Goal: Task Accomplishment & Management: Manage account settings

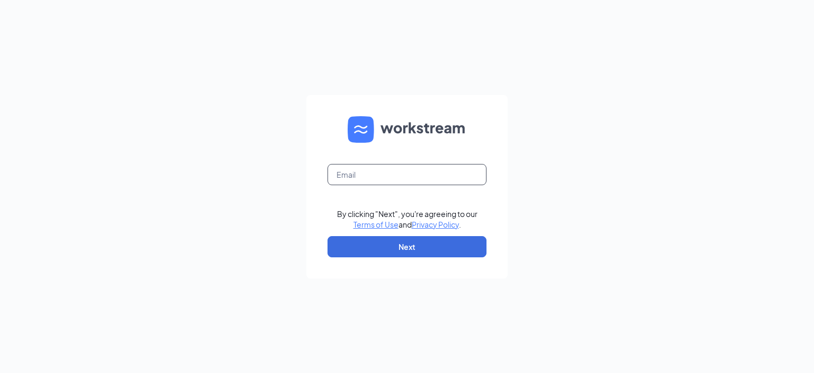
click at [369, 178] on input "text" at bounding box center [407, 174] width 159 height 21
type input "tedwards@ymcachattanooga.org"
click at [423, 249] on button "Next" at bounding box center [407, 246] width 159 height 21
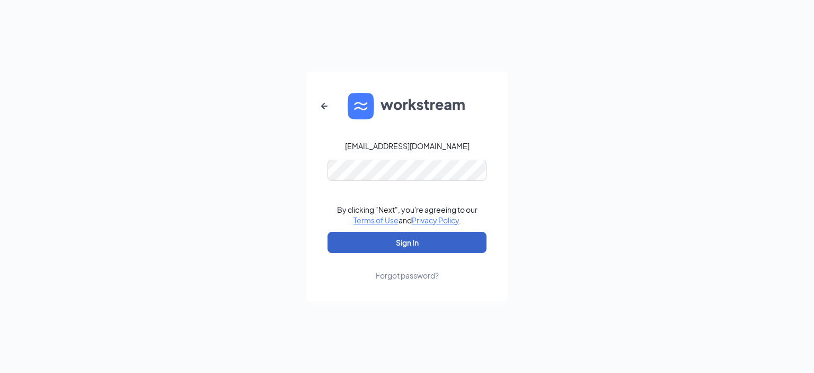
click at [406, 245] on button "Sign In" at bounding box center [407, 242] width 159 height 21
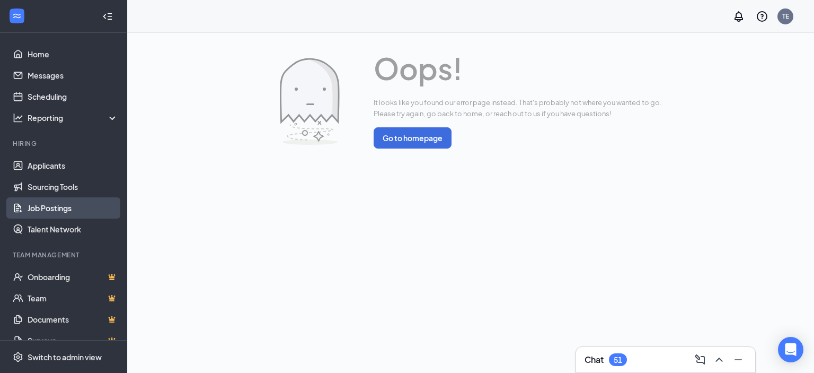
click at [56, 212] on link "Job Postings" at bounding box center [73, 207] width 91 height 21
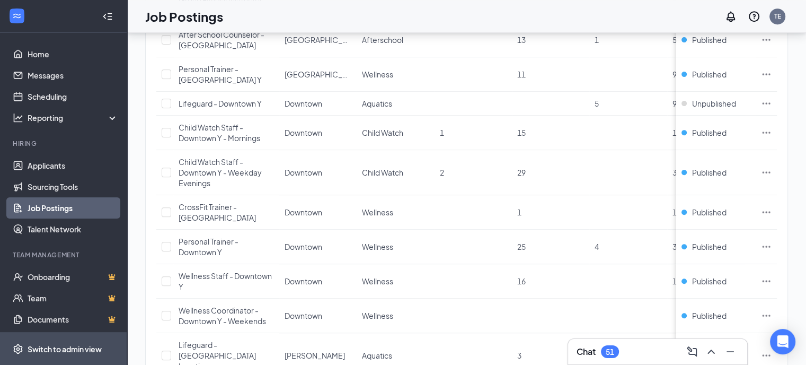
click at [40, 354] on div "Switch to admin view" at bounding box center [65, 348] width 74 height 11
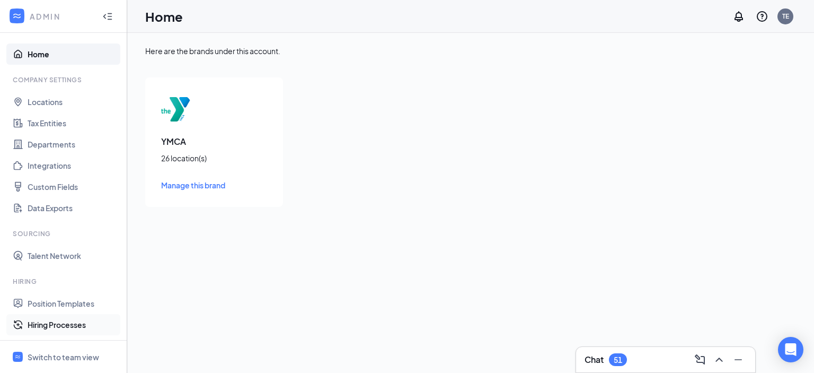
click at [61, 320] on link "Hiring Processes" at bounding box center [73, 324] width 91 height 21
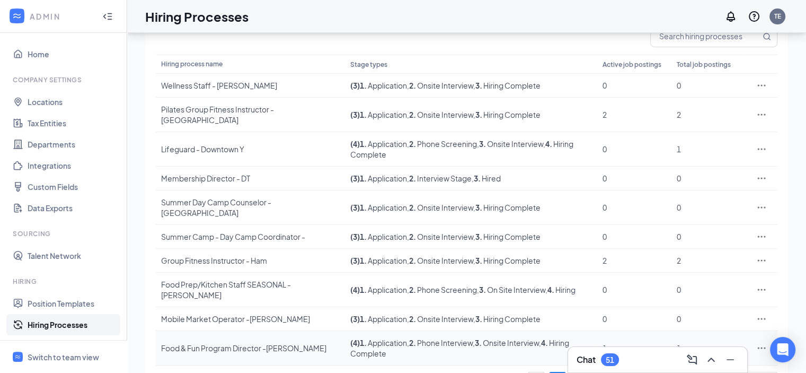
scroll to position [101, 0]
click at [579, 347] on div "Chat 51" at bounding box center [657, 359] width 179 height 25
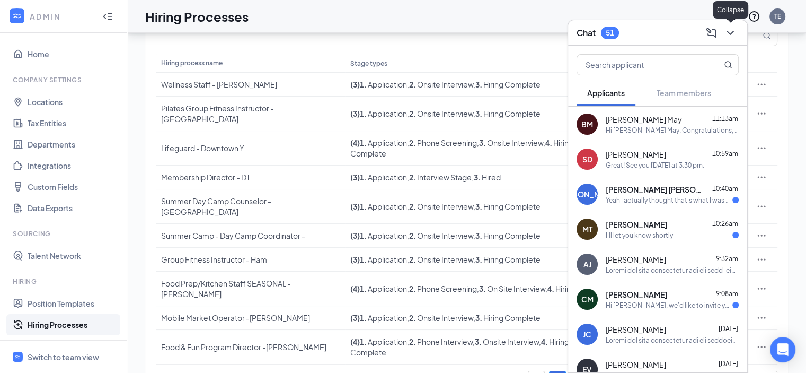
click at [727, 32] on icon "ChevronDown" at bounding box center [730, 32] width 13 height 13
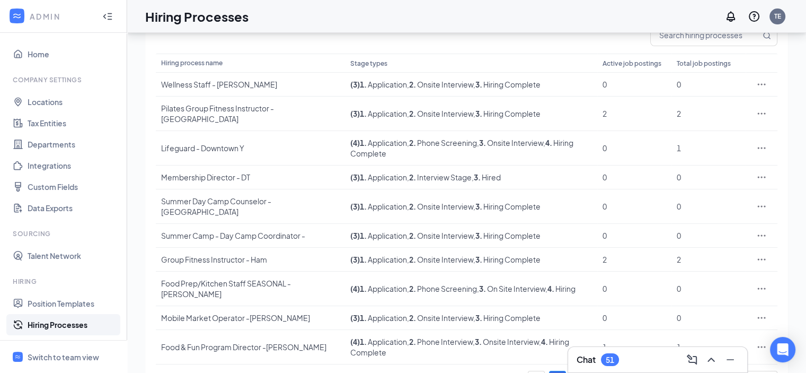
click at [580, 371] on link "2" at bounding box center [579, 379] width 16 height 16
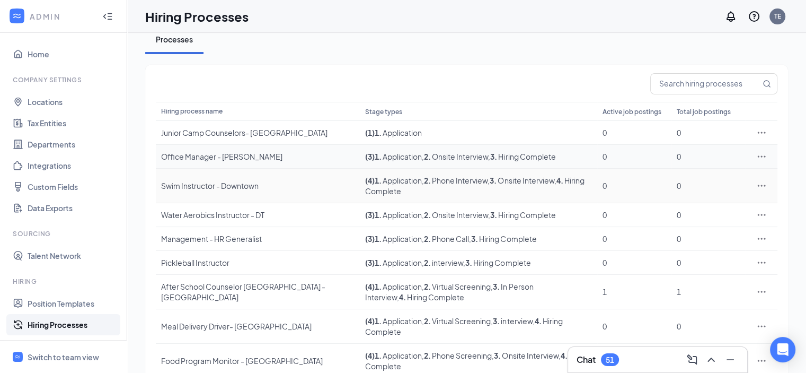
scroll to position [0, 0]
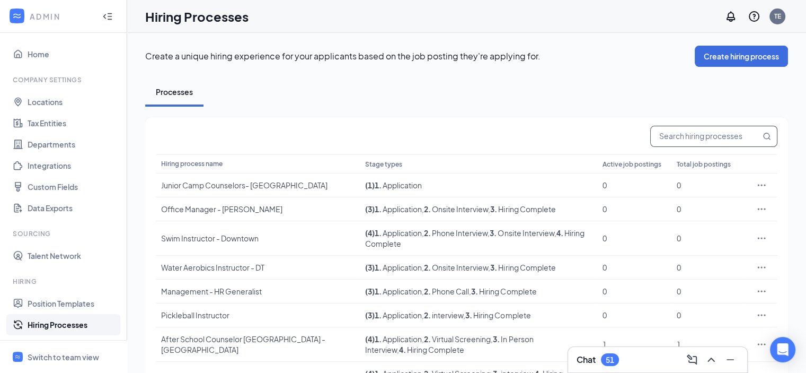
click at [693, 126] on input "text" at bounding box center [706, 136] width 110 height 20
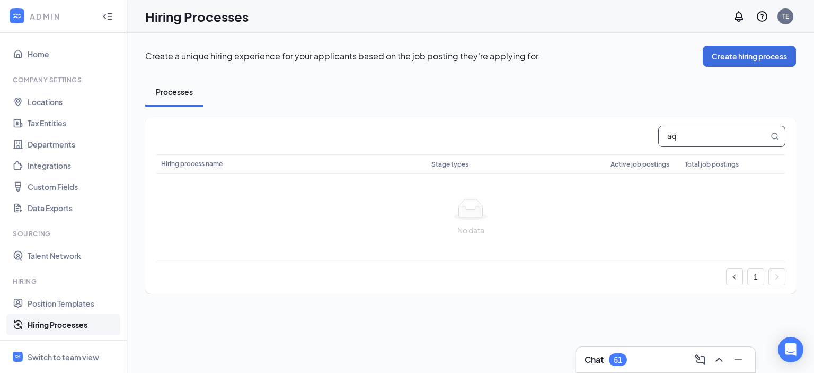
type input "a"
type input "l"
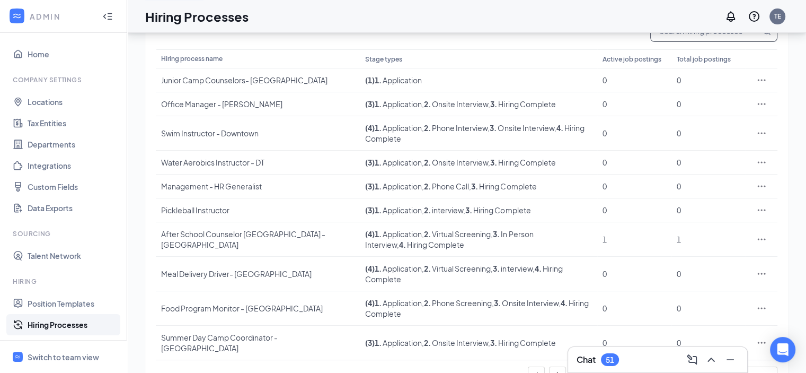
scroll to position [114, 0]
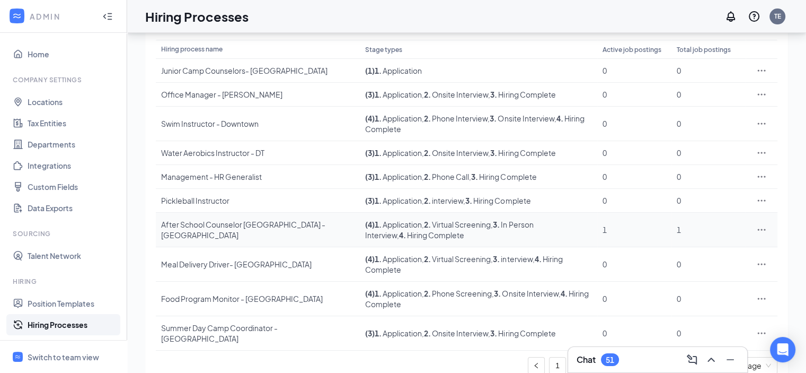
click at [667, 231] on td "1" at bounding box center [634, 230] width 74 height 34
drag, startPoint x: 667, startPoint y: 231, endPoint x: 665, endPoint y: 224, distance: 7.1
click at [667, 231] on td "1" at bounding box center [634, 230] width 74 height 34
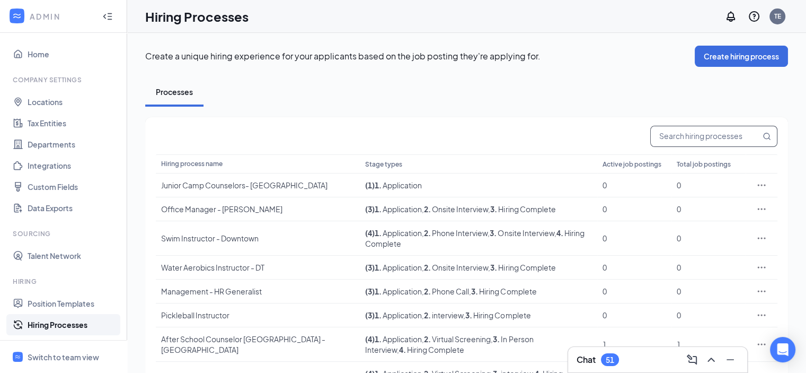
click at [670, 134] on input "text" at bounding box center [706, 136] width 110 height 20
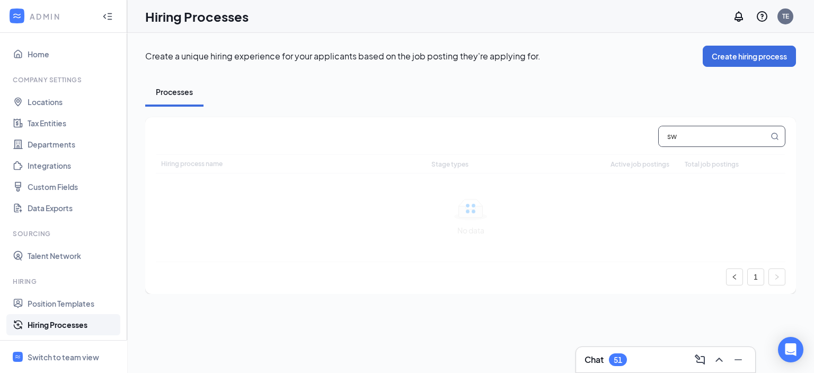
type input "s"
type input "l"
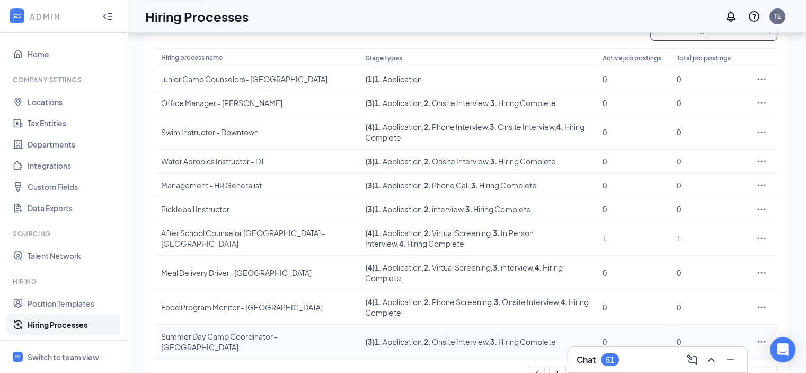
scroll to position [125, 0]
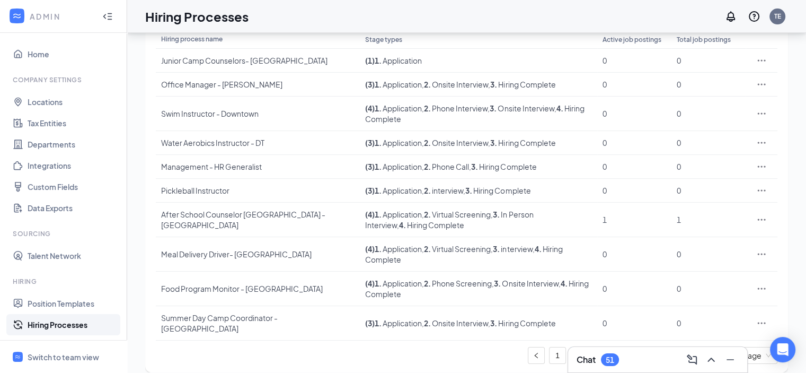
click at [598, 347] on link "3" at bounding box center [600, 355] width 16 height 16
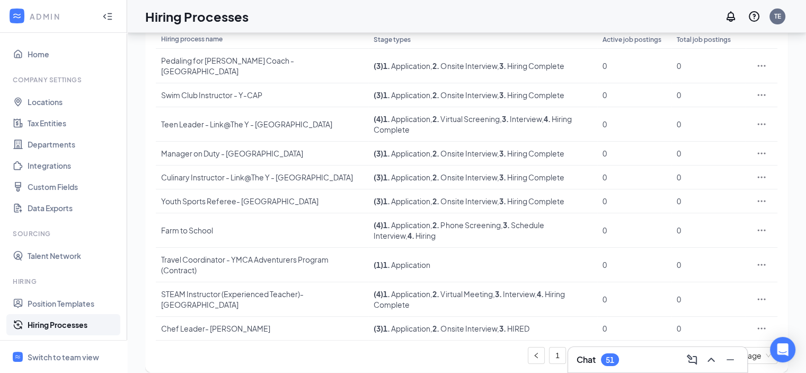
click at [616, 347] on link "4" at bounding box center [621, 355] width 16 height 16
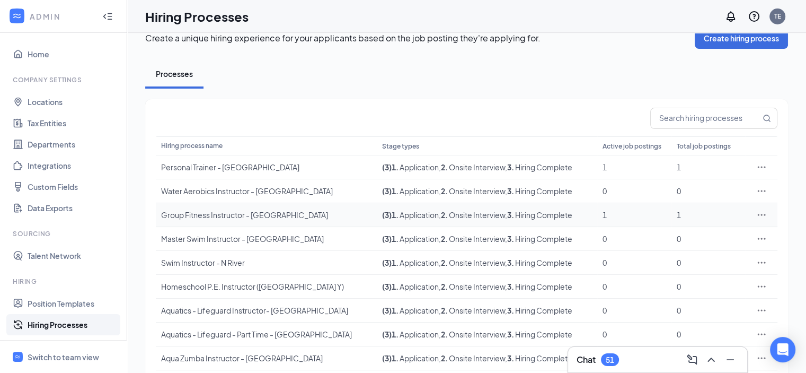
scroll to position [15, 0]
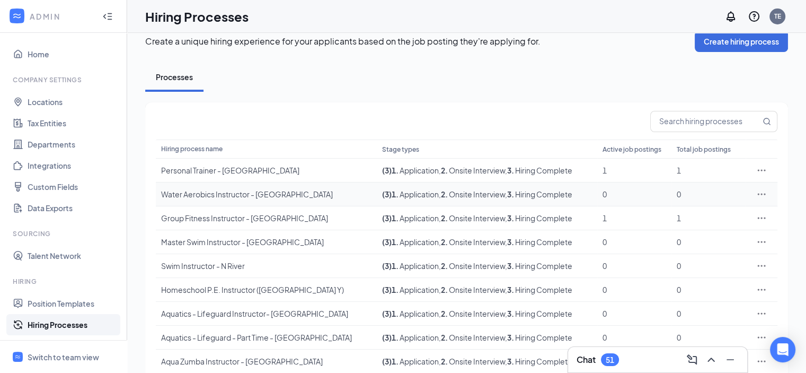
click at [761, 192] on icon "Ellipses" at bounding box center [761, 194] width 11 height 11
click at [691, 216] on span "Edit" at bounding box center [712, 215] width 91 height 12
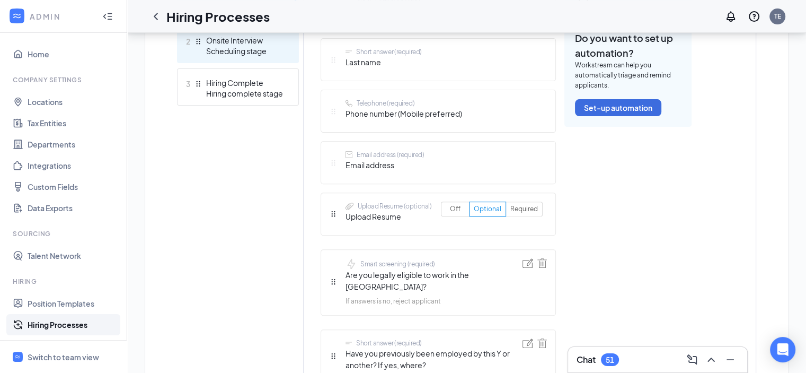
scroll to position [235, 0]
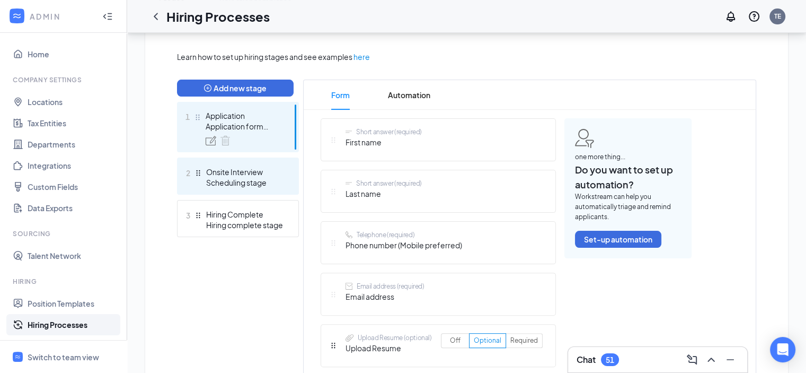
click at [230, 172] on div "Onsite Interview" at bounding box center [244, 171] width 77 height 11
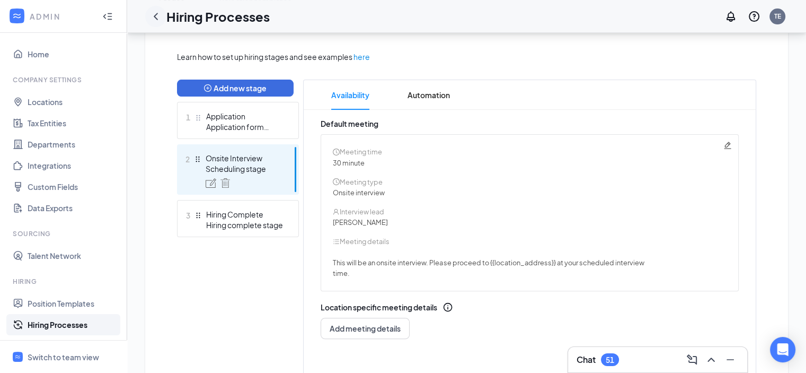
click at [161, 13] on icon "ChevronLeft" at bounding box center [155, 16] width 13 height 13
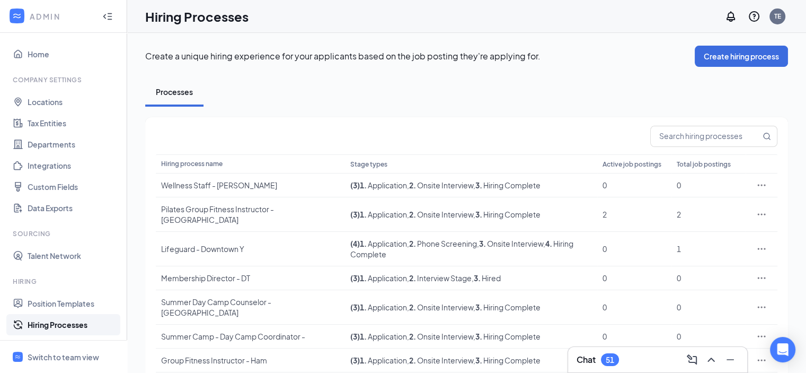
scroll to position [103, 0]
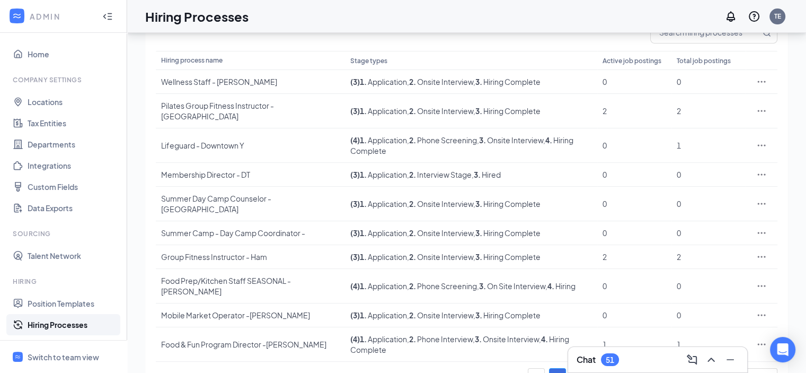
click at [597, 368] on link "3" at bounding box center [600, 376] width 16 height 16
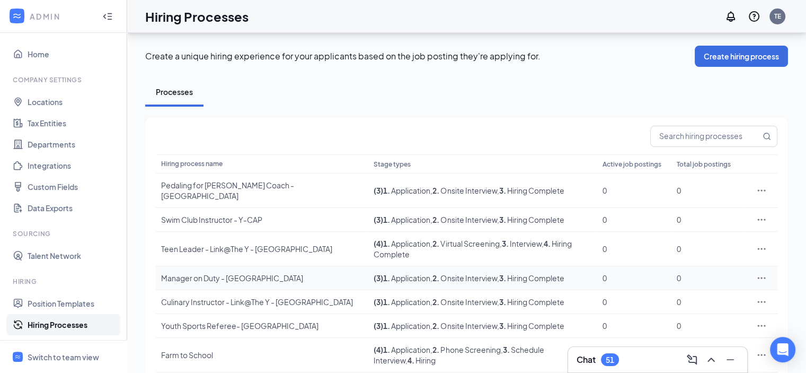
scroll to position [125, 0]
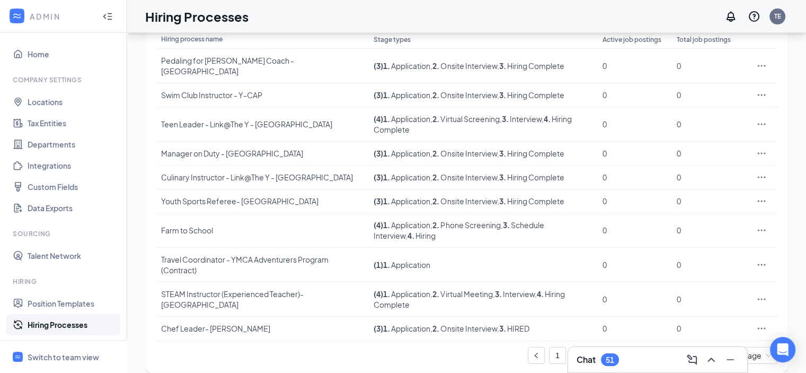
click at [621, 347] on link "4" at bounding box center [621, 355] width 16 height 16
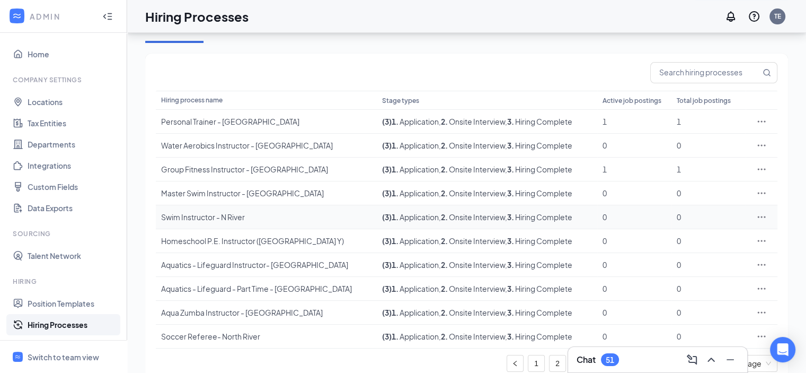
scroll to position [82, 0]
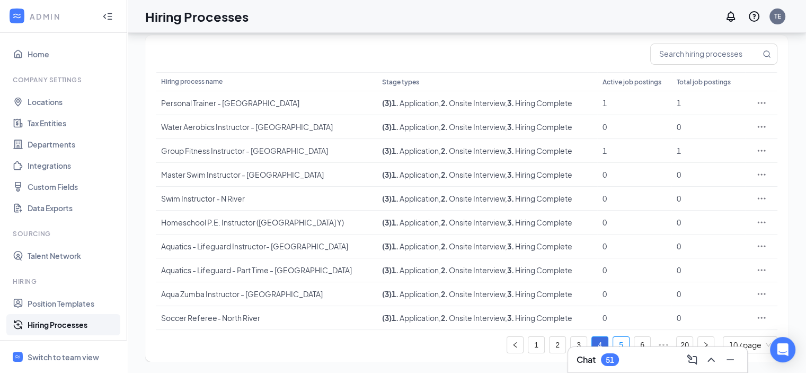
click at [619, 343] on link "5" at bounding box center [621, 345] width 16 height 16
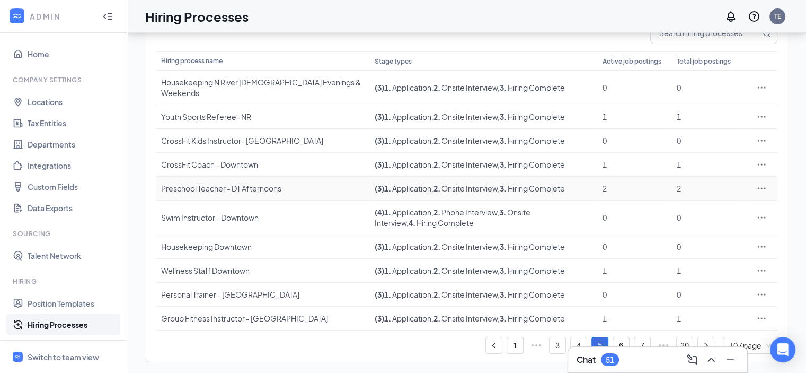
scroll to position [103, 0]
click at [624, 342] on link "6" at bounding box center [621, 345] width 16 height 16
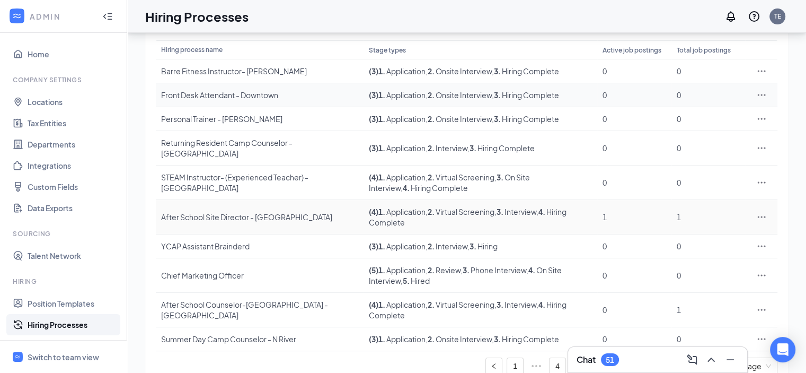
scroll to position [125, 0]
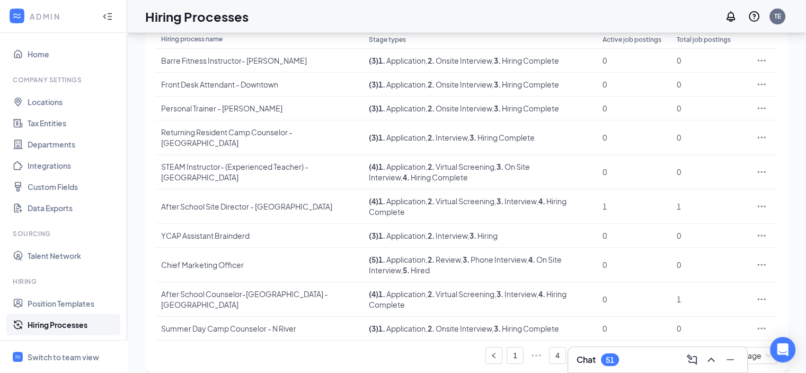
click at [619, 347] on link "7" at bounding box center [621, 355] width 16 height 16
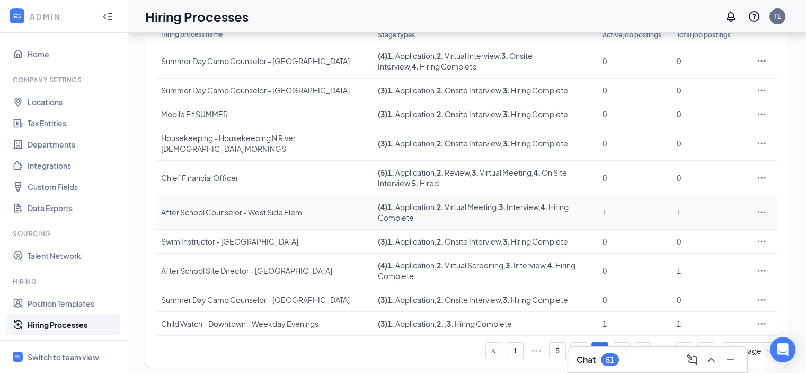
scroll to position [135, 0]
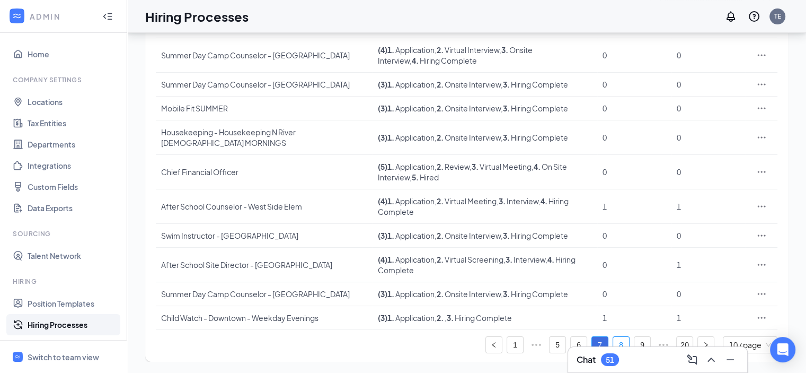
click at [622, 339] on link "8" at bounding box center [621, 345] width 16 height 16
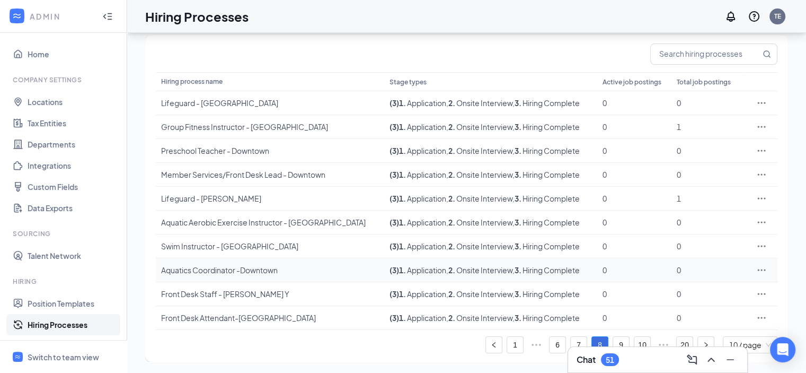
scroll to position [82, 0]
click at [617, 344] on link "9" at bounding box center [621, 345] width 16 height 16
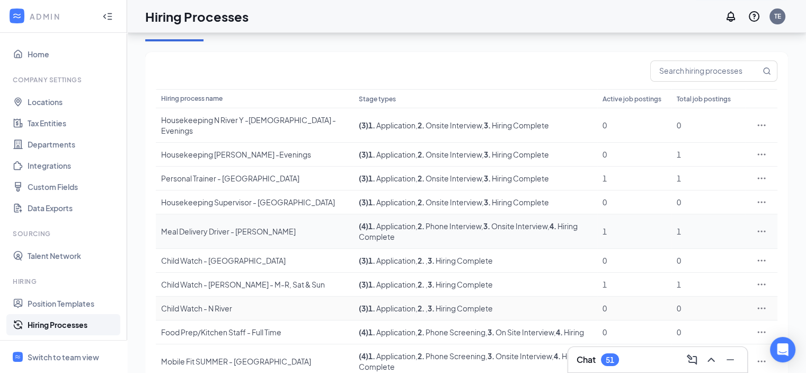
scroll to position [82, 0]
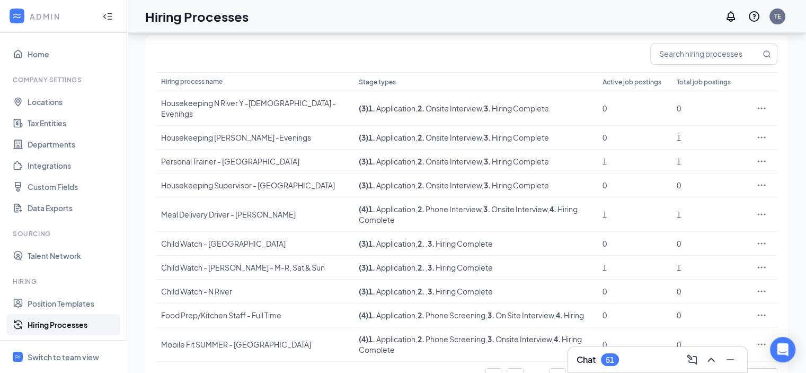
click at [613, 368] on link "10" at bounding box center [621, 376] width 16 height 16
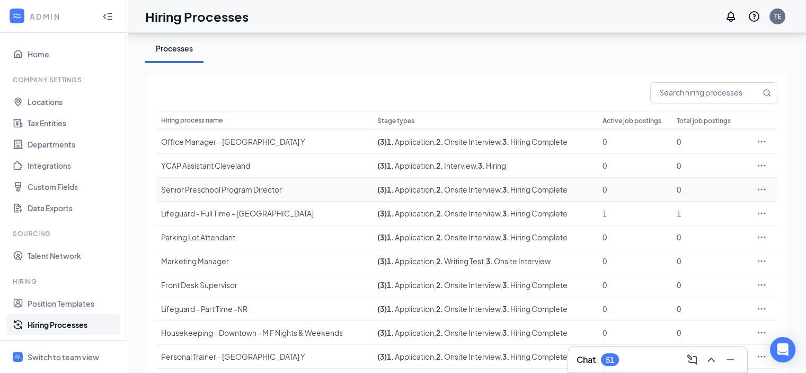
scroll to position [45, 0]
click at [758, 208] on icon "Ellipses" at bounding box center [761, 212] width 11 height 11
click at [679, 235] on span "Edit" at bounding box center [674, 233] width 14 height 10
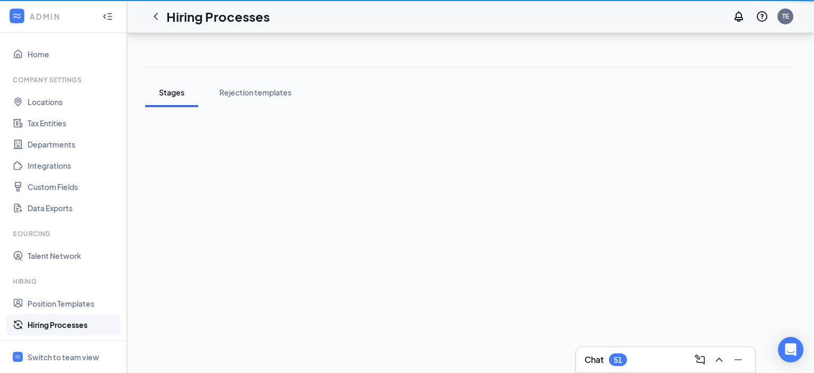
click at [679, 235] on div "Stages Rejection templates" at bounding box center [470, 203] width 687 height 340
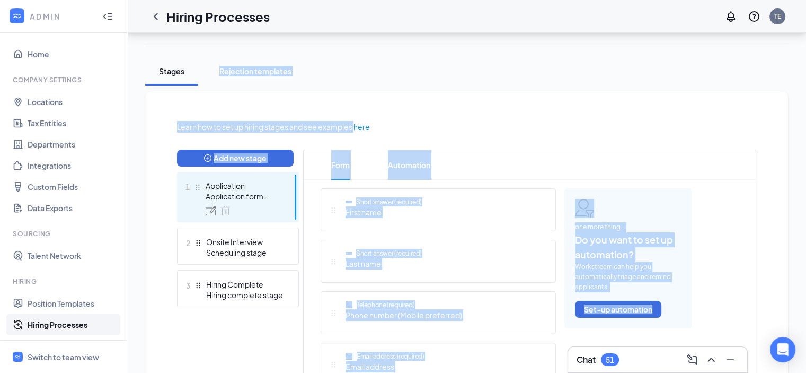
scroll to position [182, 0]
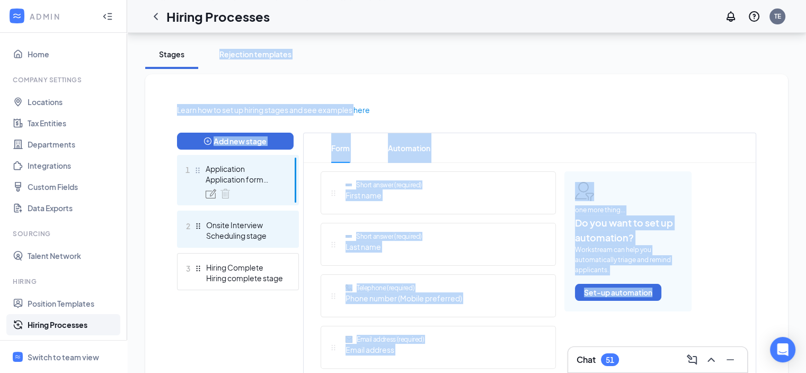
click at [230, 230] on div "Scheduling stage" at bounding box center [244, 235] width 77 height 11
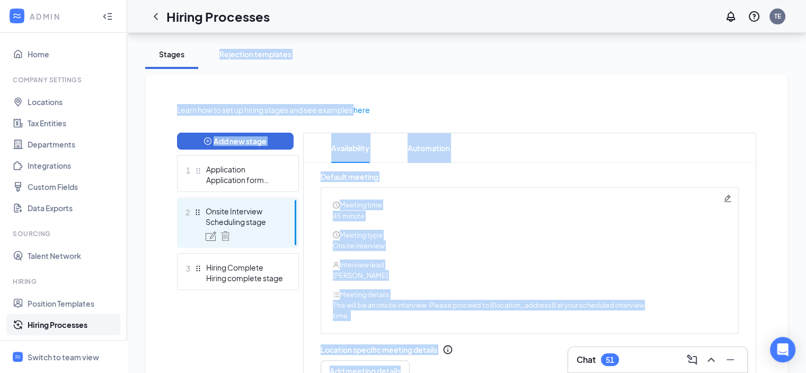
click at [471, 238] on div "Meeting type" at bounding box center [529, 234] width 393 height 11
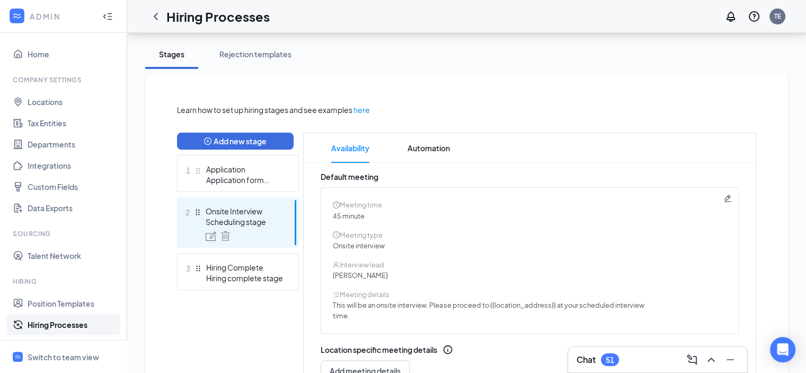
click at [52, 324] on link "Hiring Processes" at bounding box center [73, 324] width 91 height 21
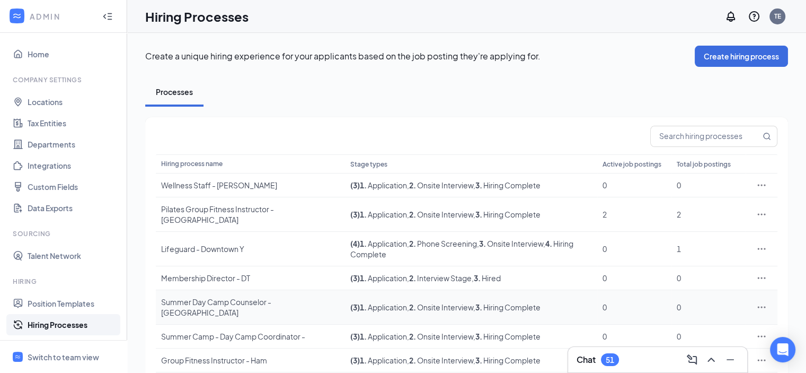
scroll to position [103, 0]
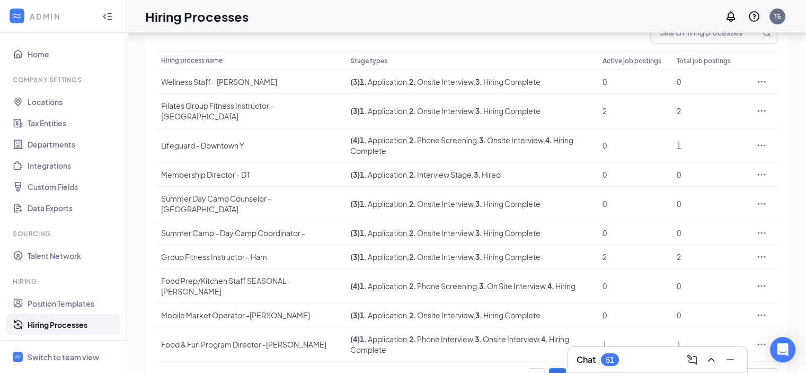
click at [636, 368] on link "5" at bounding box center [642, 376] width 16 height 16
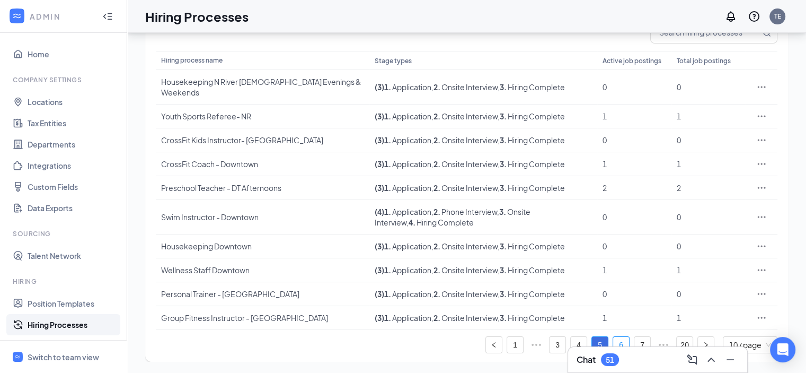
click at [621, 339] on link "6" at bounding box center [621, 345] width 16 height 16
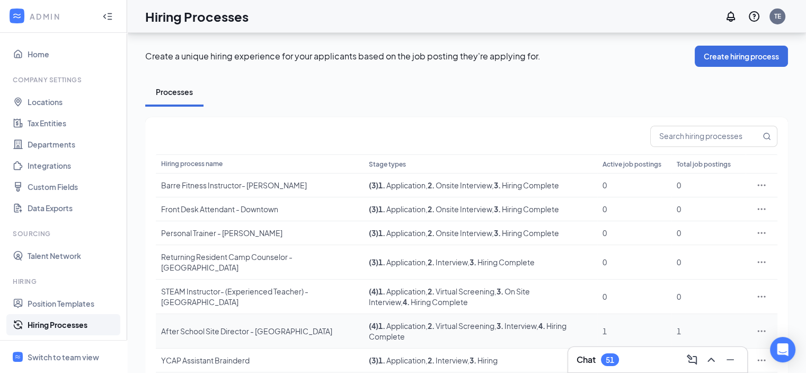
scroll to position [125, 0]
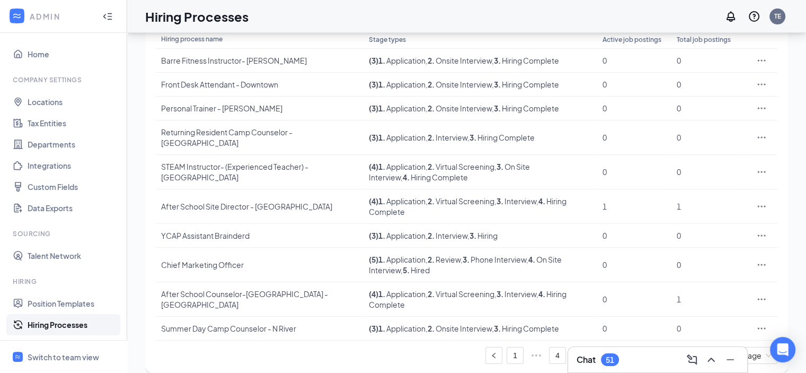
click at [622, 347] on link "7" at bounding box center [621, 355] width 16 height 16
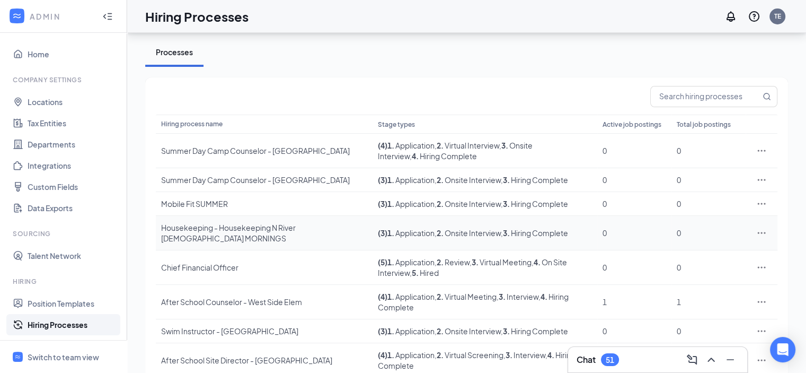
scroll to position [135, 0]
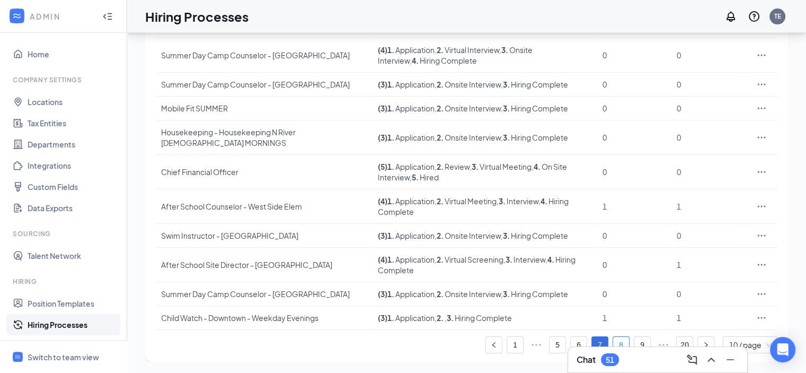
click at [620, 339] on link "8" at bounding box center [621, 345] width 16 height 16
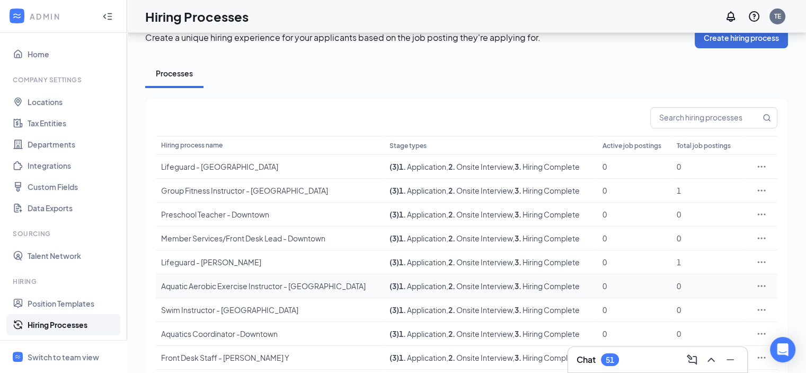
scroll to position [82, 0]
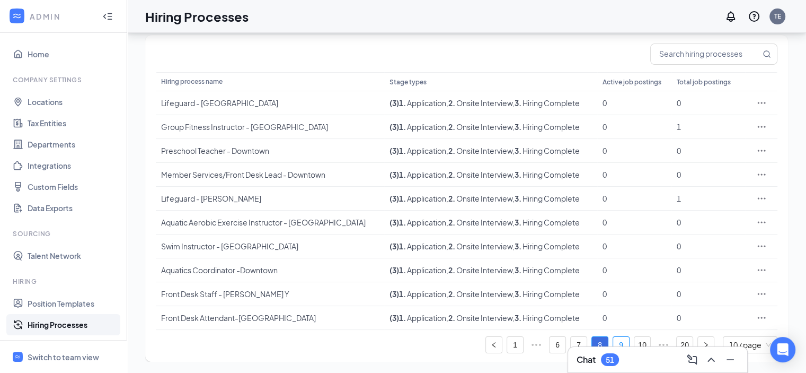
click at [622, 337] on link "9" at bounding box center [621, 345] width 16 height 16
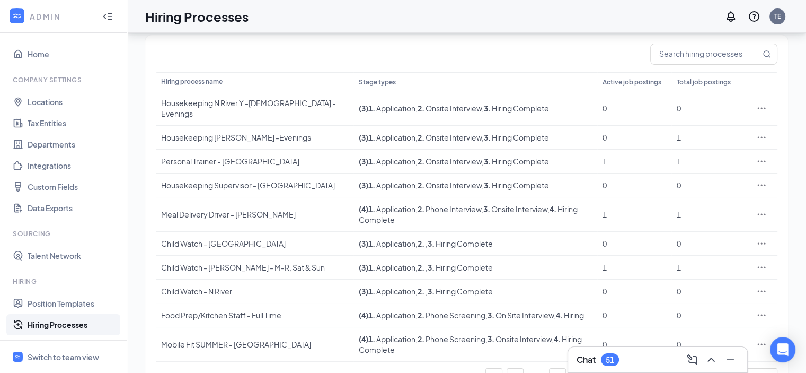
click at [621, 368] on link "10" at bounding box center [621, 376] width 16 height 16
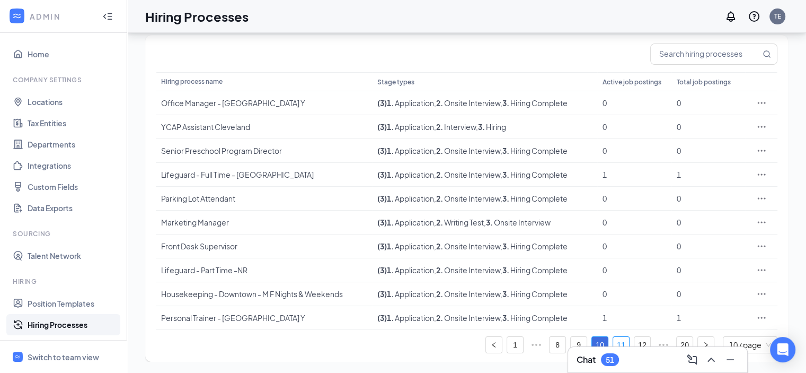
click at [621, 340] on link "11" at bounding box center [621, 345] width 16 height 16
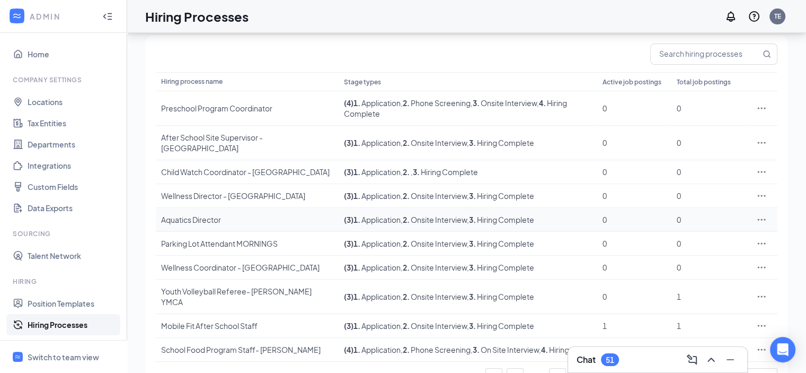
scroll to position [80, 0]
click at [617, 370] on link "12" at bounding box center [621, 378] width 16 height 16
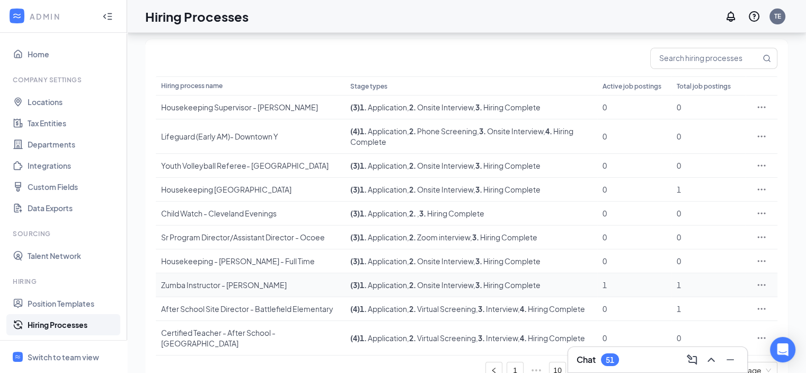
scroll to position [114, 0]
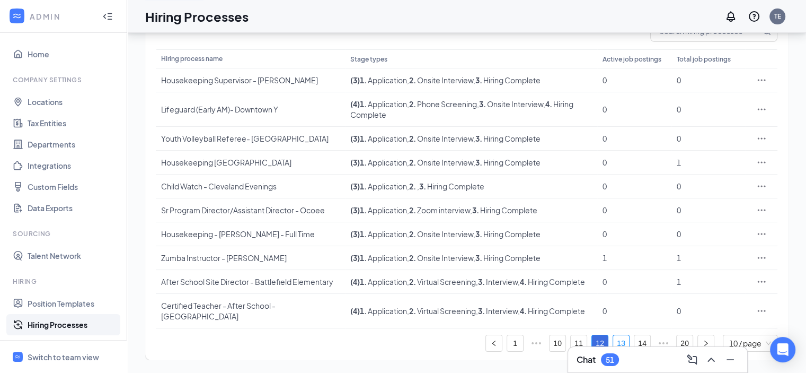
click at [621, 344] on link "13" at bounding box center [621, 343] width 16 height 16
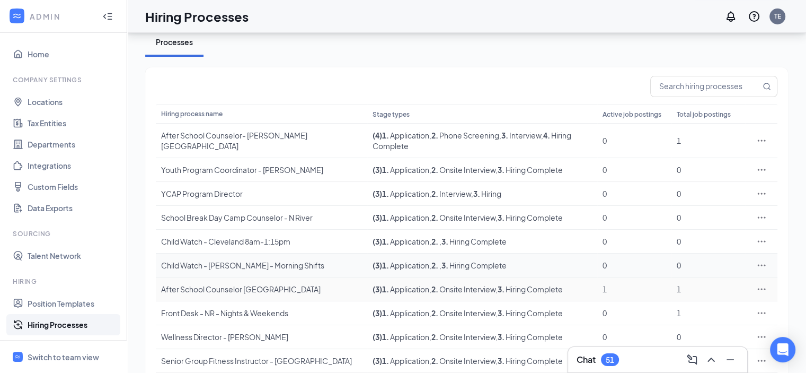
scroll to position [82, 0]
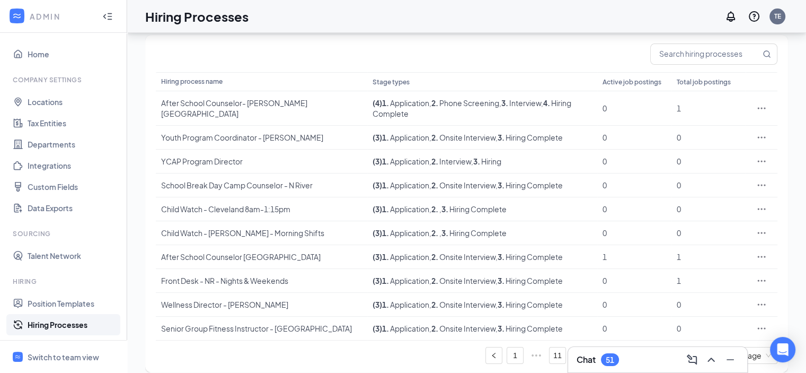
click at [620, 347] on link "14" at bounding box center [621, 355] width 16 height 16
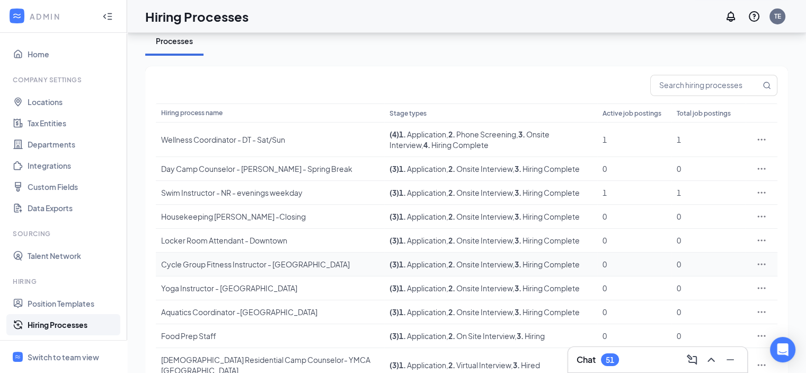
scroll to position [103, 0]
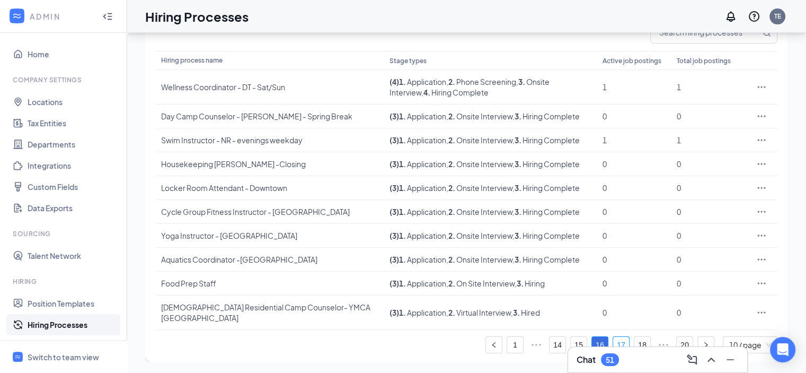
click at [617, 344] on link "17" at bounding box center [621, 345] width 16 height 16
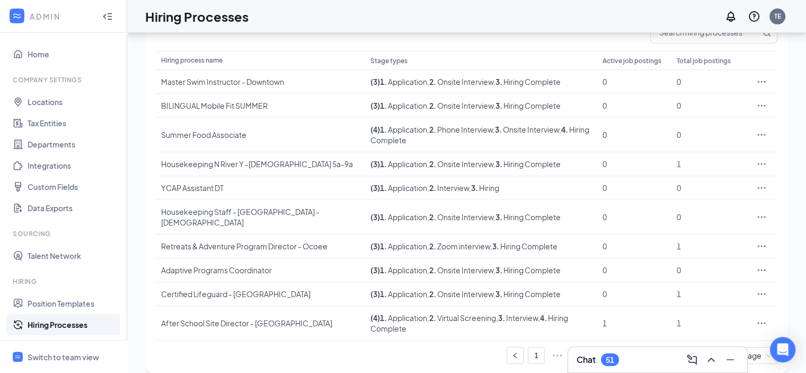
click at [644, 347] on link "18" at bounding box center [642, 355] width 16 height 16
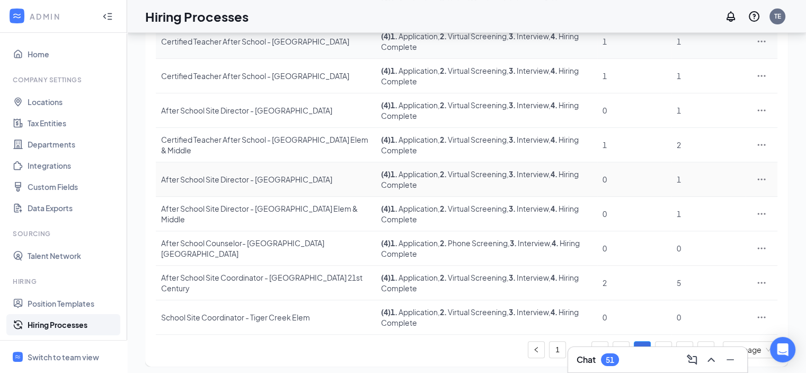
scroll to position [188, 0]
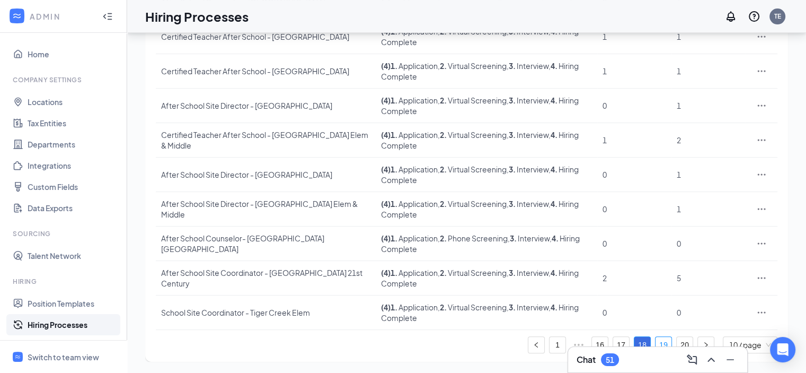
click at [661, 339] on link "19" at bounding box center [664, 345] width 16 height 16
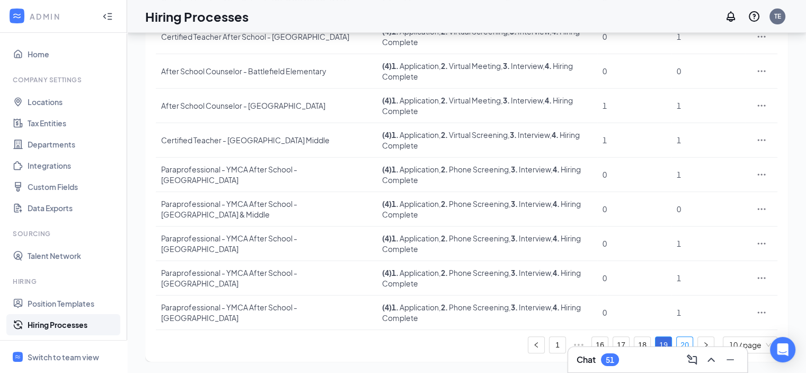
click at [683, 340] on link "20" at bounding box center [685, 345] width 16 height 16
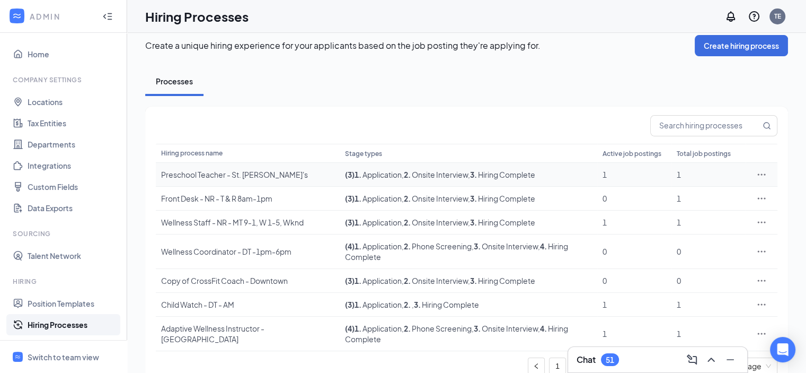
scroll to position [0, 0]
